Goal: Information Seeking & Learning: Learn about a topic

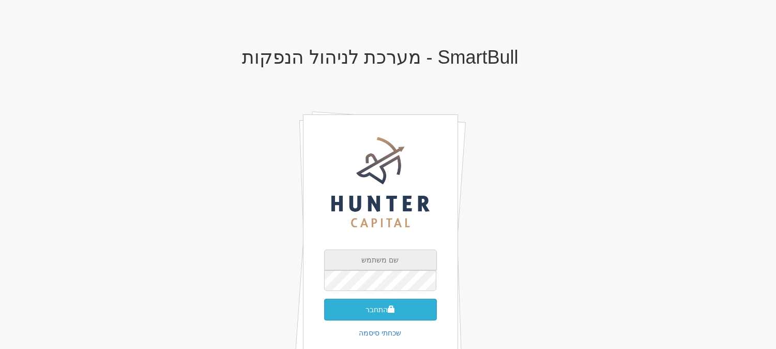
type input "[EMAIL_ADDRESS][DOMAIN_NAME]"
click at [418, 313] on button "התחבר" at bounding box center [380, 309] width 113 height 22
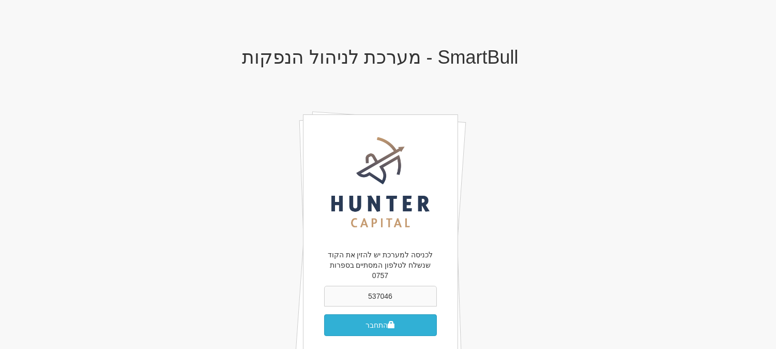
type input "537046"
click at [344, 318] on button "התחבר" at bounding box center [380, 325] width 113 height 22
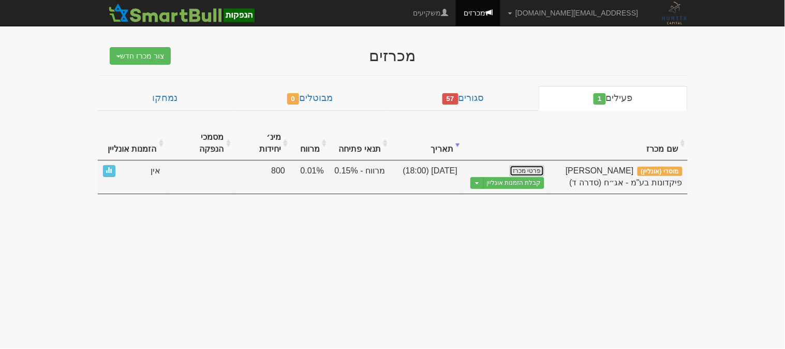
click at [535, 165] on link "פרטי מכרז" at bounding box center [526, 170] width 34 height 11
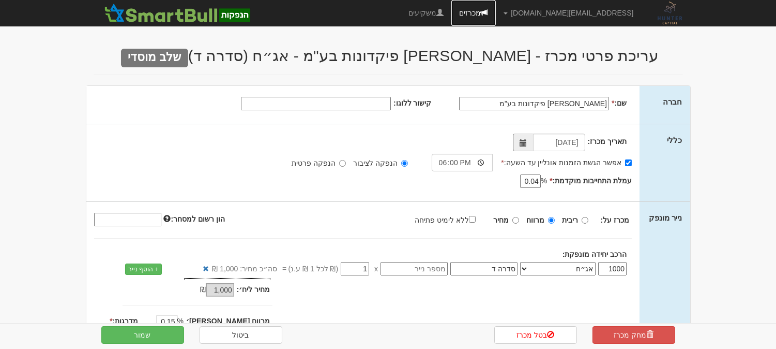
click at [496, 17] on link "מכרזים" at bounding box center [474, 13] width 44 height 26
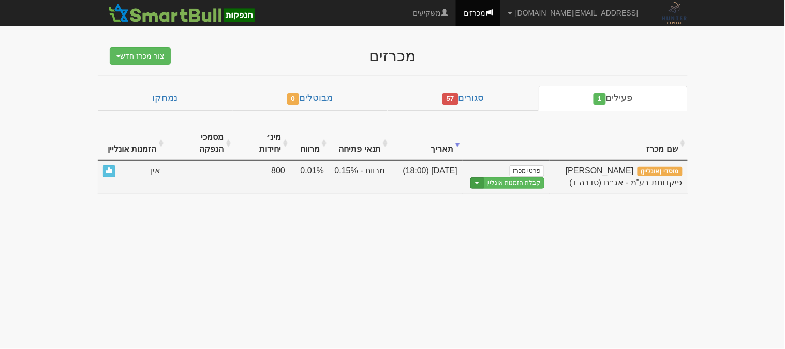
click at [477, 177] on button "Toggle Dropdown" at bounding box center [476, 183] width 13 height 12
click at [475, 193] on link "הצג טופס הזמנה לדוגמה" at bounding box center [494, 199] width 98 height 13
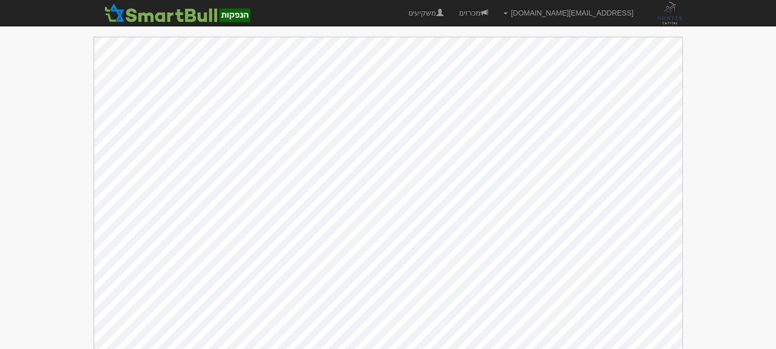
click at [775, 123] on body "[EMAIL_ADDRESS][DOMAIN_NAME] הגדרות חשבונות הנפקה תבניות הודעות קיבול" at bounding box center [388, 179] width 776 height 359
click at [488, 12] on span at bounding box center [484, 12] width 7 height 7
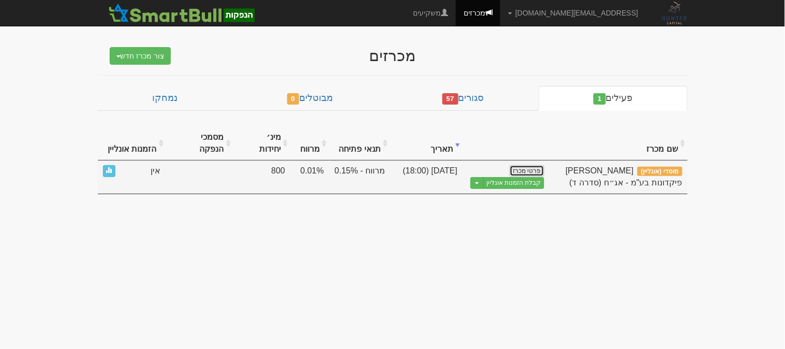
click at [529, 165] on link "פרטי מכרז" at bounding box center [526, 170] width 34 height 11
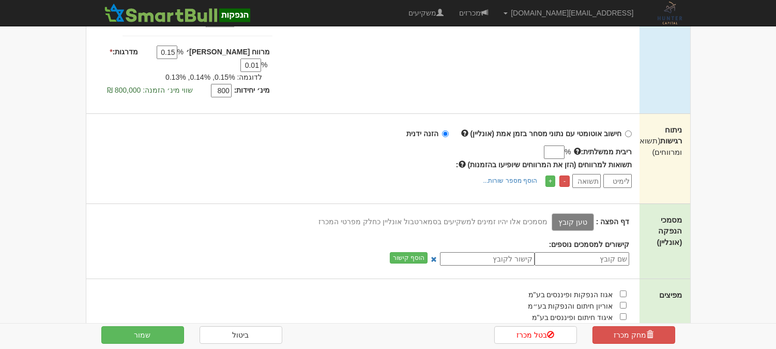
scroll to position [287, 0]
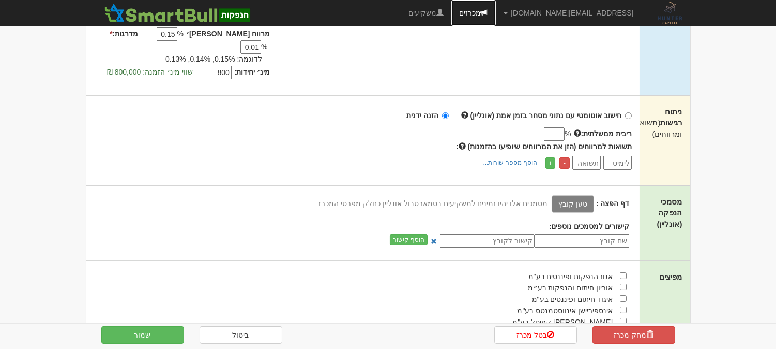
click at [496, 13] on link "מכרזים" at bounding box center [474, 13] width 44 height 26
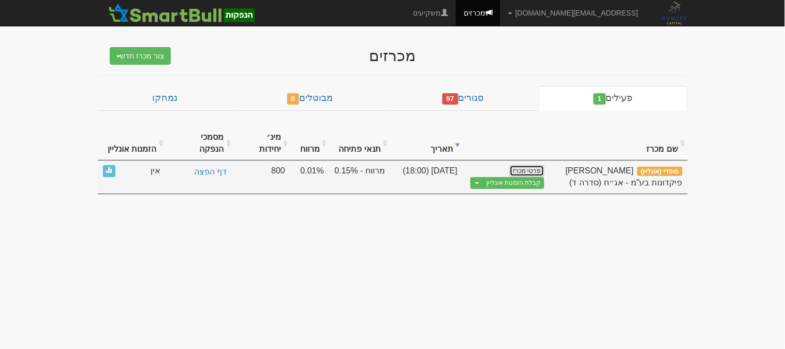
click at [528, 165] on link "פרטי מכרז" at bounding box center [526, 170] width 34 height 11
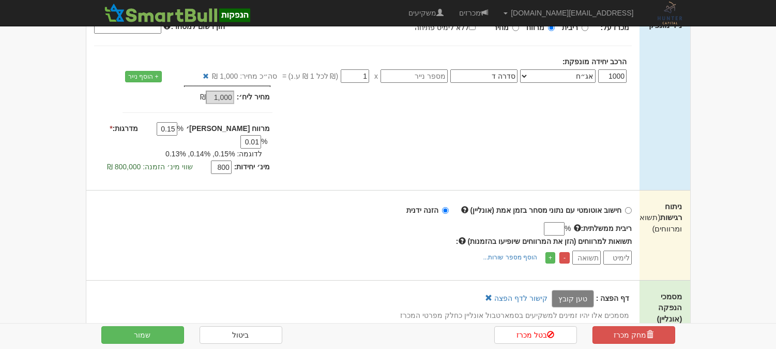
scroll to position [344, 0]
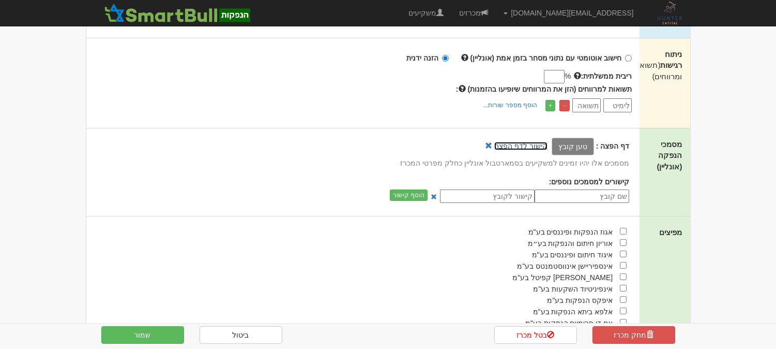
click at [528, 142] on link "קישור לדף הפצה" at bounding box center [520, 146] width 53 height 8
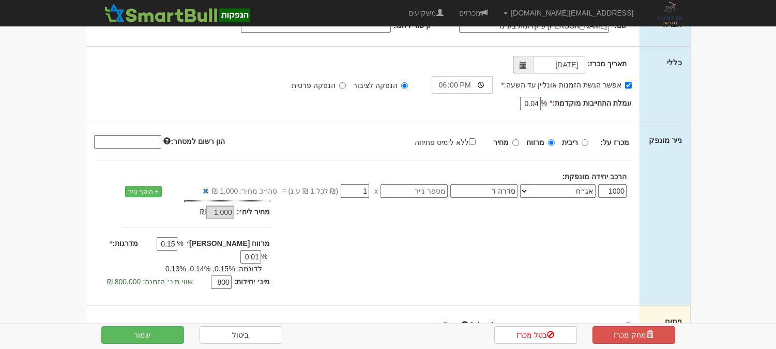
scroll to position [0, 0]
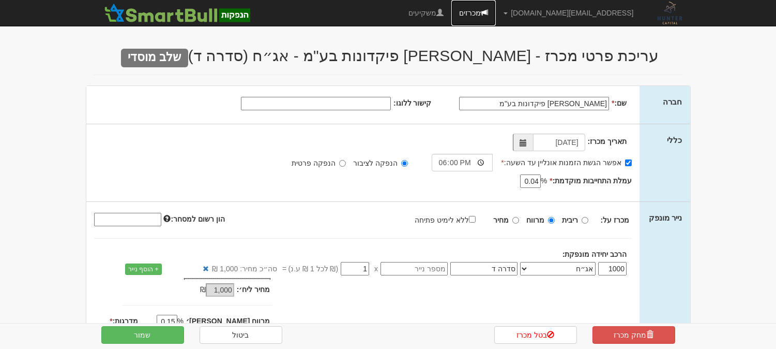
click at [496, 21] on link "מכרזים" at bounding box center [474, 13] width 44 height 26
